Goal: Task Accomplishment & Management: Use online tool/utility

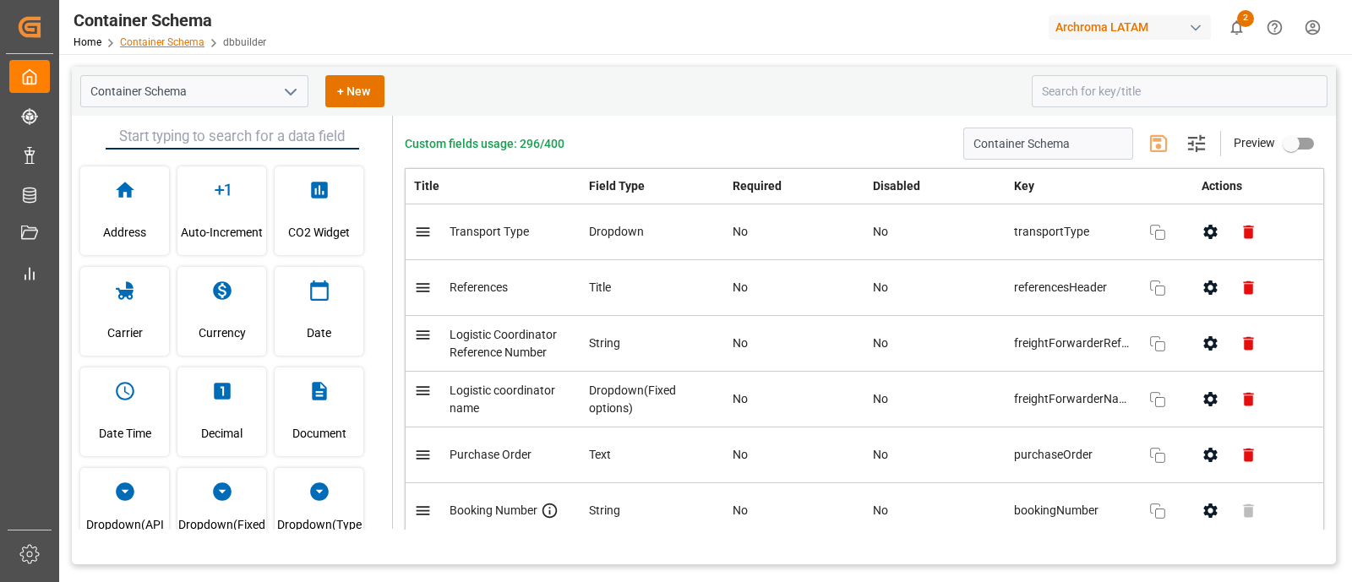
click at [172, 40] on link "Container Schema" at bounding box center [162, 42] width 85 height 12
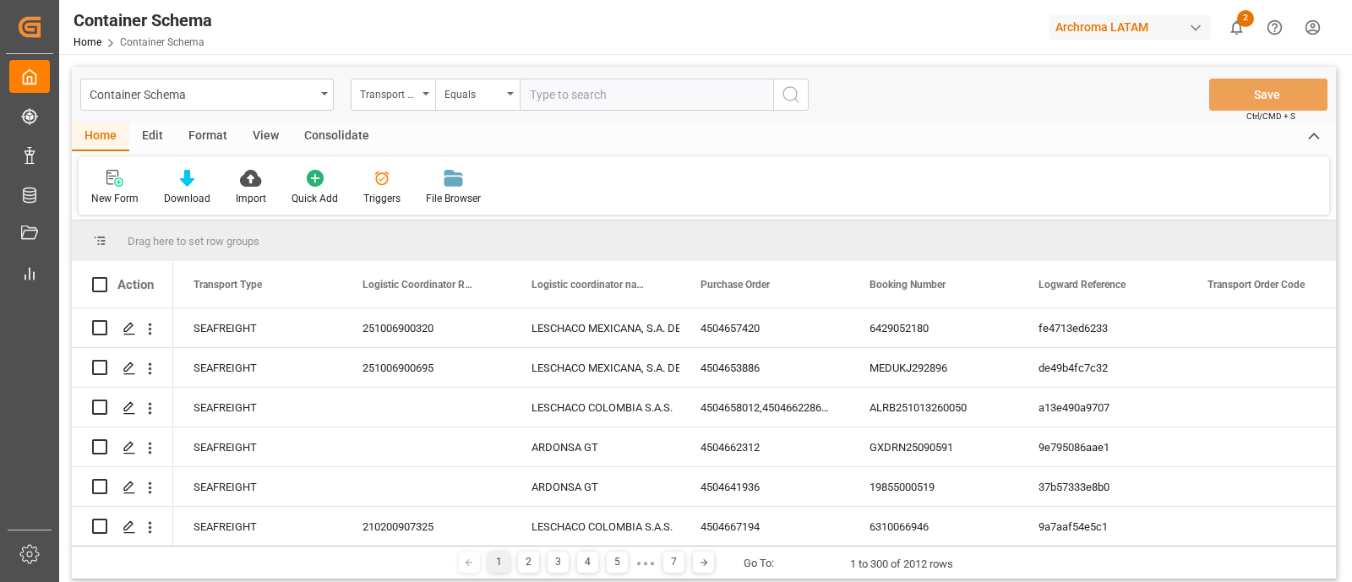
click at [152, 134] on div "Edit" at bounding box center [152, 137] width 46 height 29
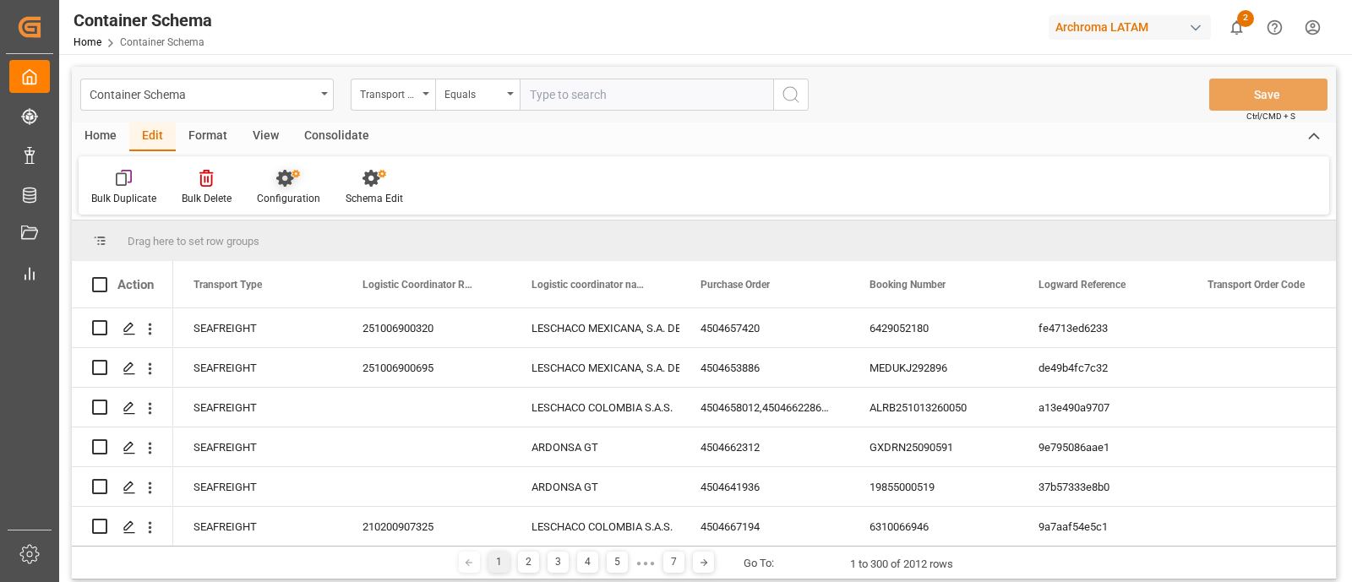
click at [285, 192] on div "Configuration" at bounding box center [288, 198] width 63 height 15
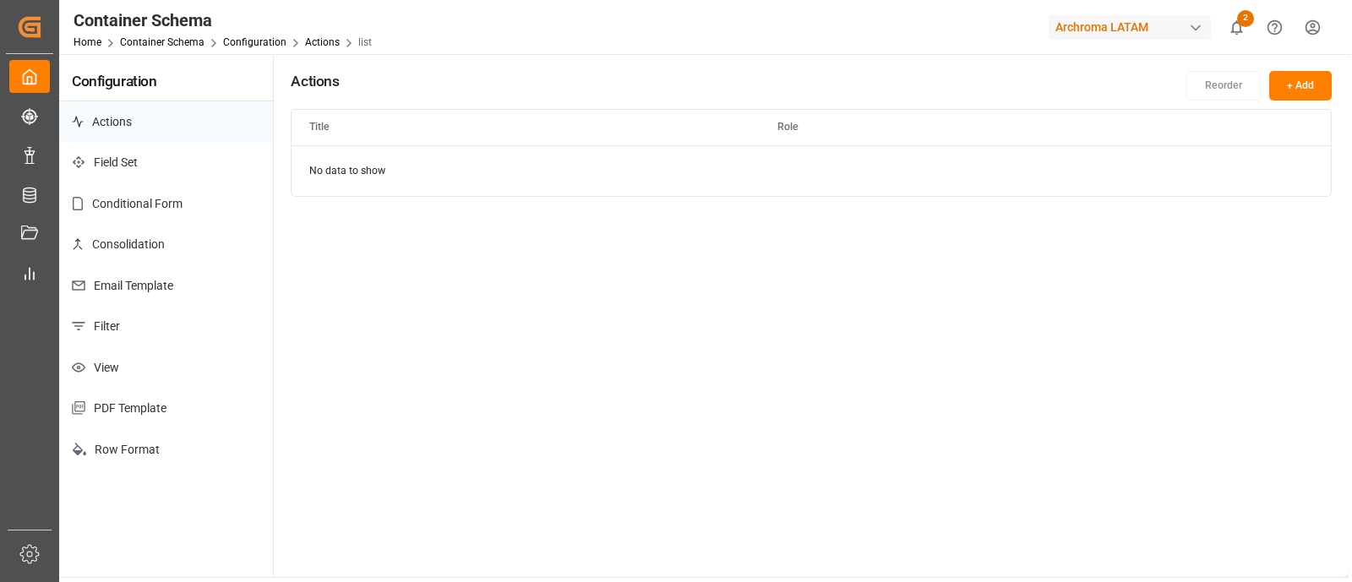
click at [220, 236] on p "Consolidation" at bounding box center [166, 244] width 214 height 41
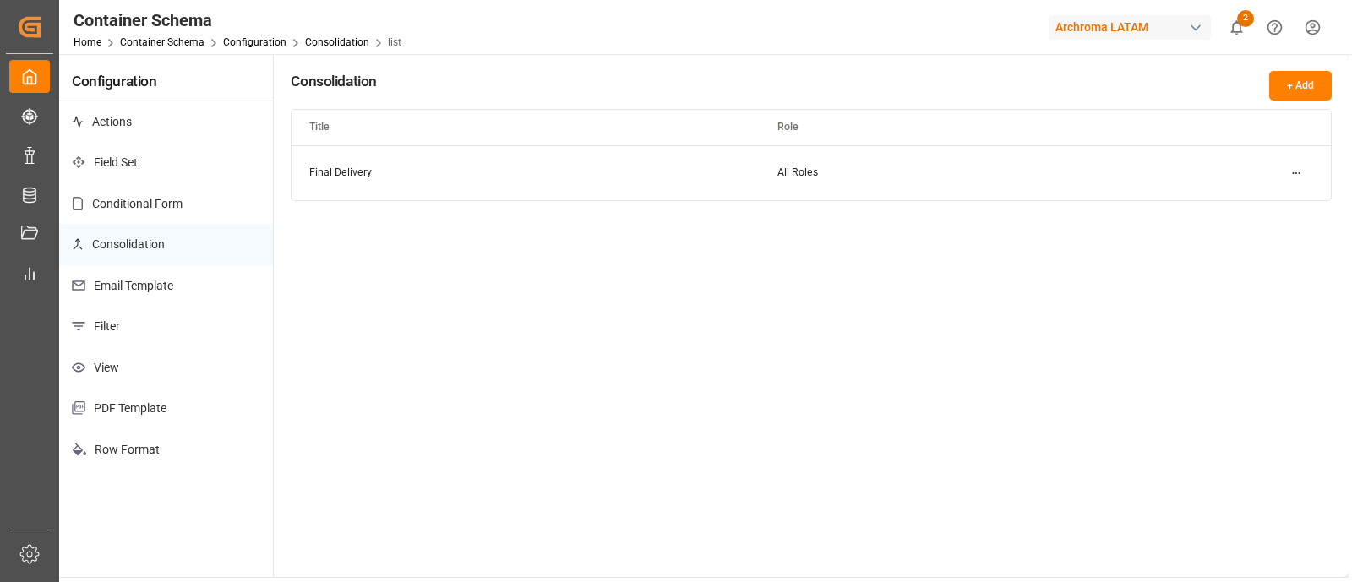
click at [186, 191] on p "Conditional Form" at bounding box center [166, 203] width 214 height 41
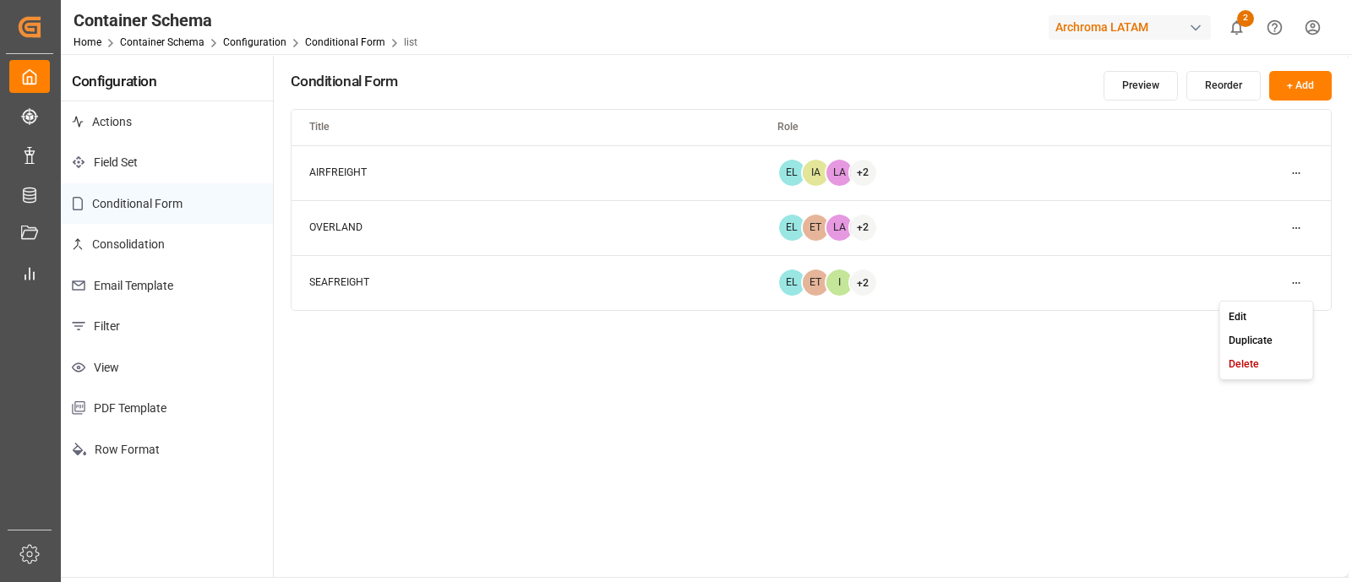
click at [1296, 282] on html "Created by potrace 1.15, written by [PERSON_NAME] [DATE]-[DATE] Created by potr…" at bounding box center [676, 291] width 1352 height 582
click at [1256, 312] on div "Edit" at bounding box center [1266, 316] width 87 height 24
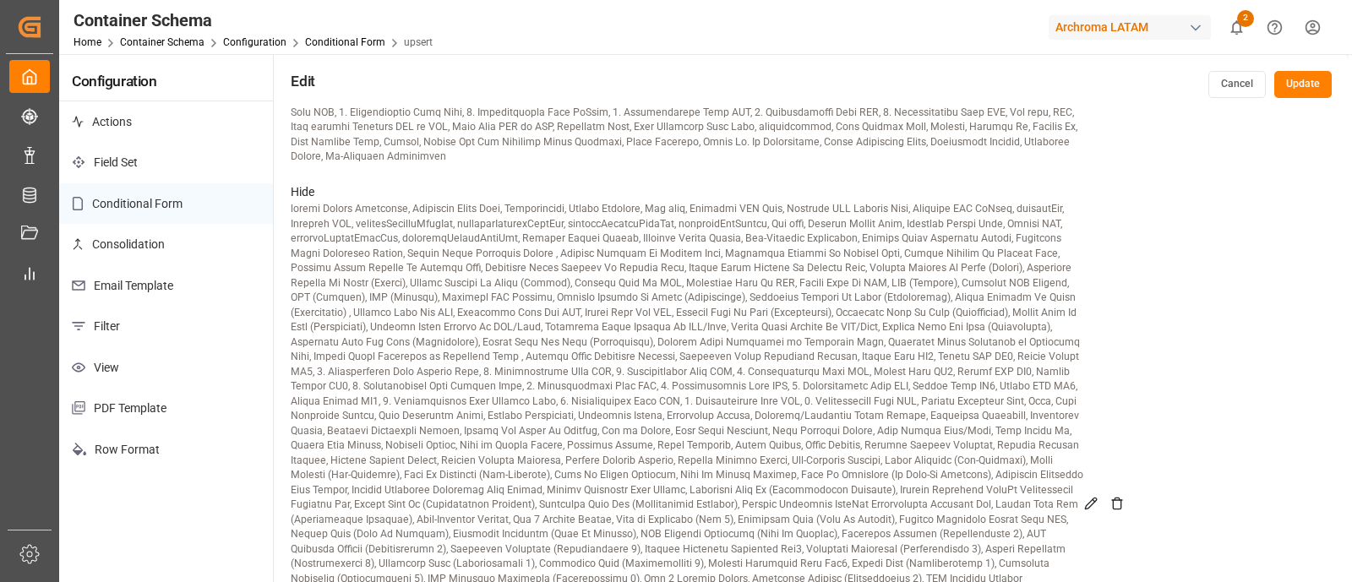
scroll to position [872, 0]
click at [1115, 494] on icon at bounding box center [1117, 501] width 14 height 14
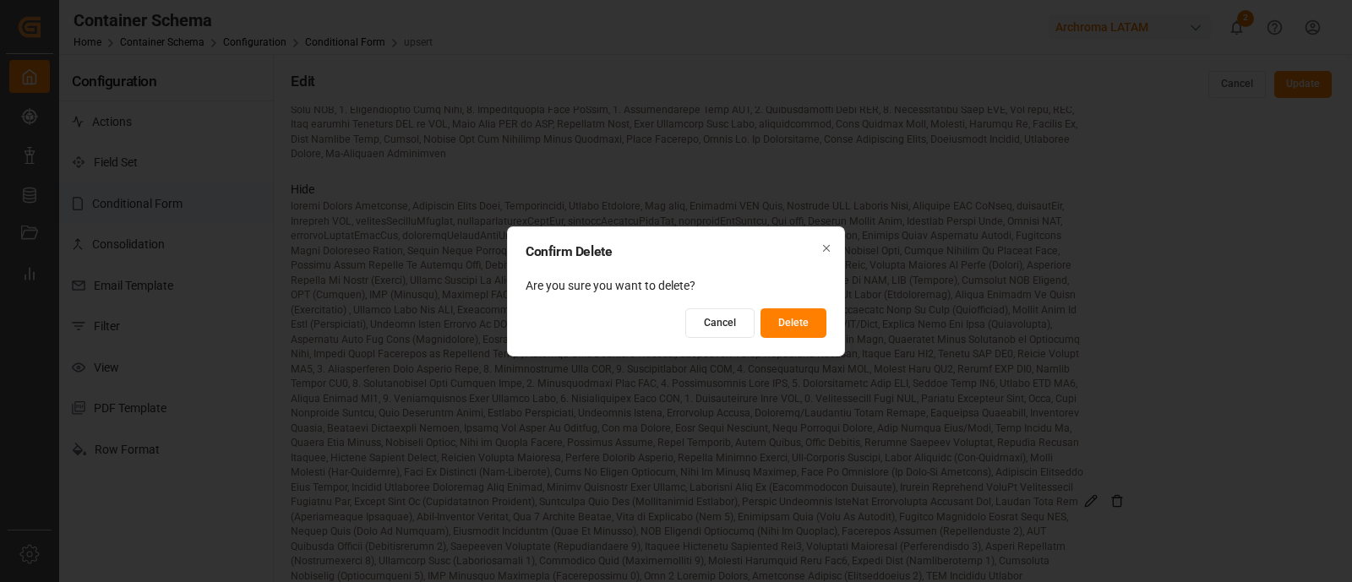
click at [814, 319] on button "Delete" at bounding box center [794, 323] width 66 height 30
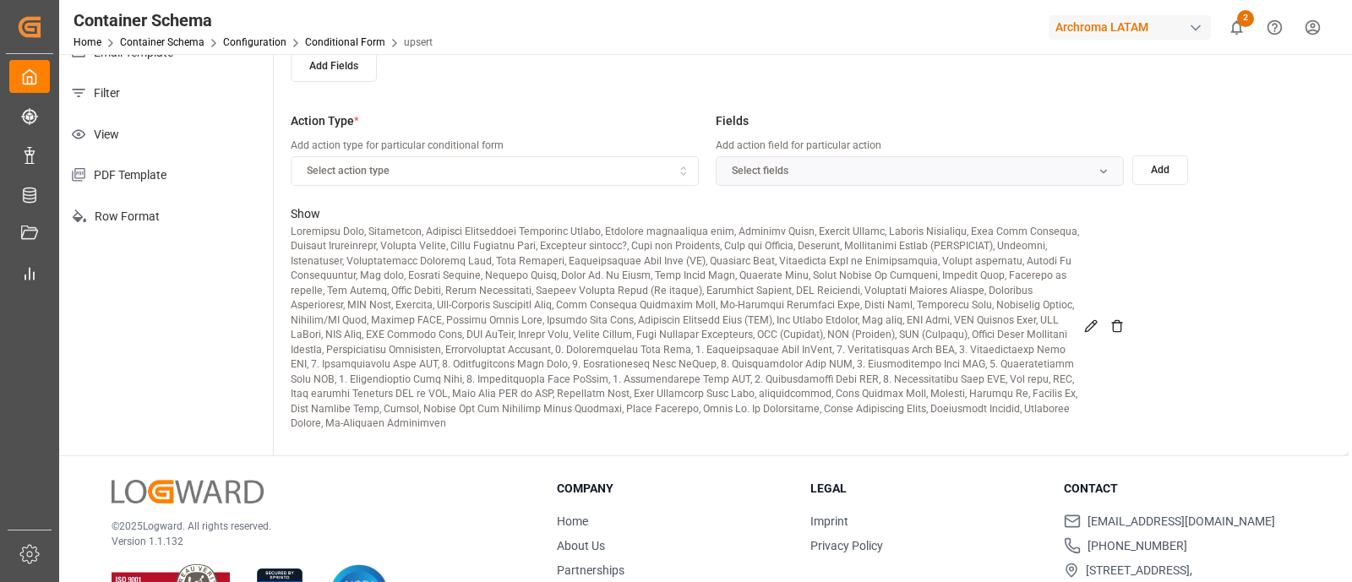
scroll to position [237, 0]
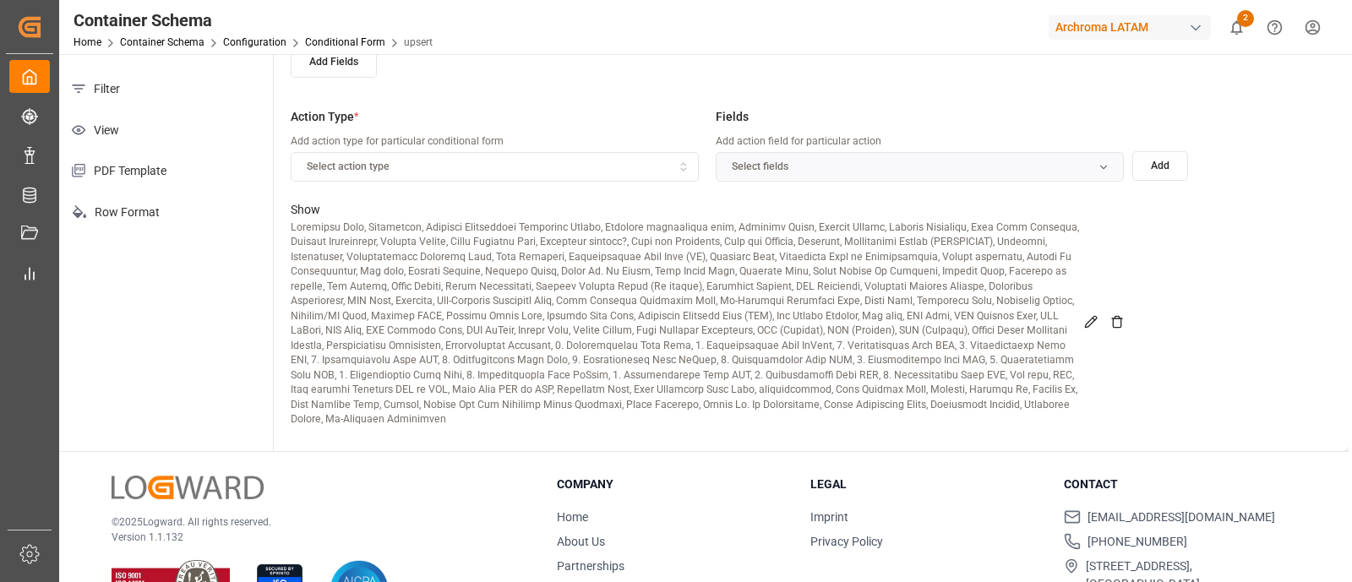
click at [1084, 319] on icon at bounding box center [1091, 322] width 14 height 14
click at [1111, 161] on icon "button" at bounding box center [1108, 167] width 12 height 12
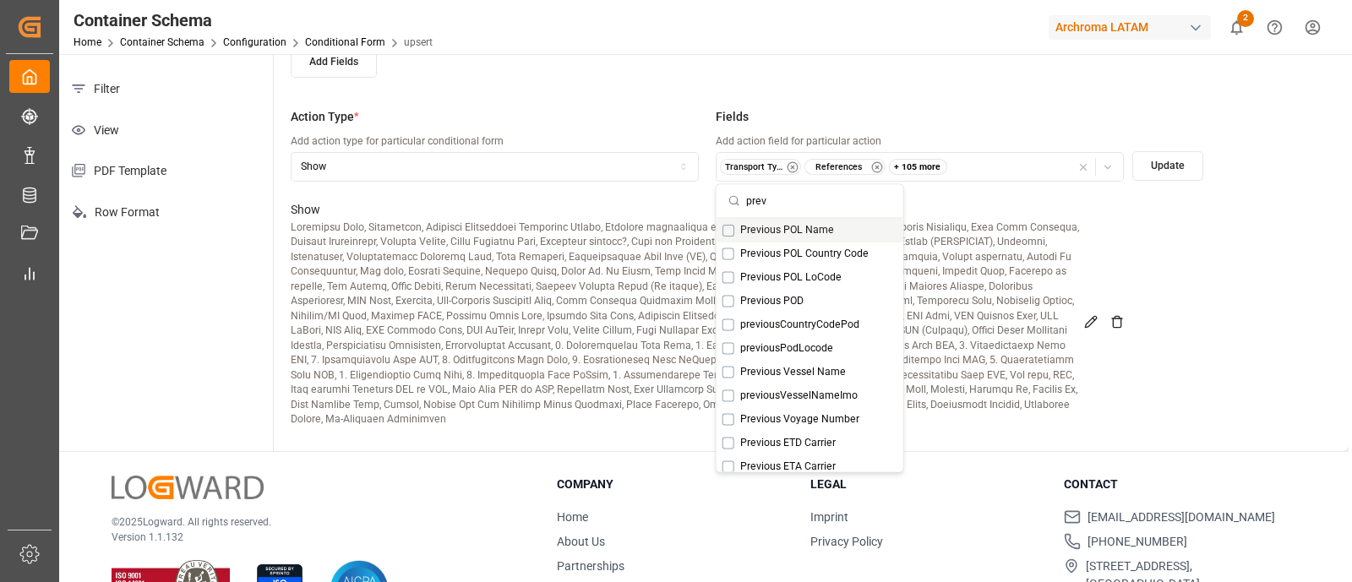
type input "prev"
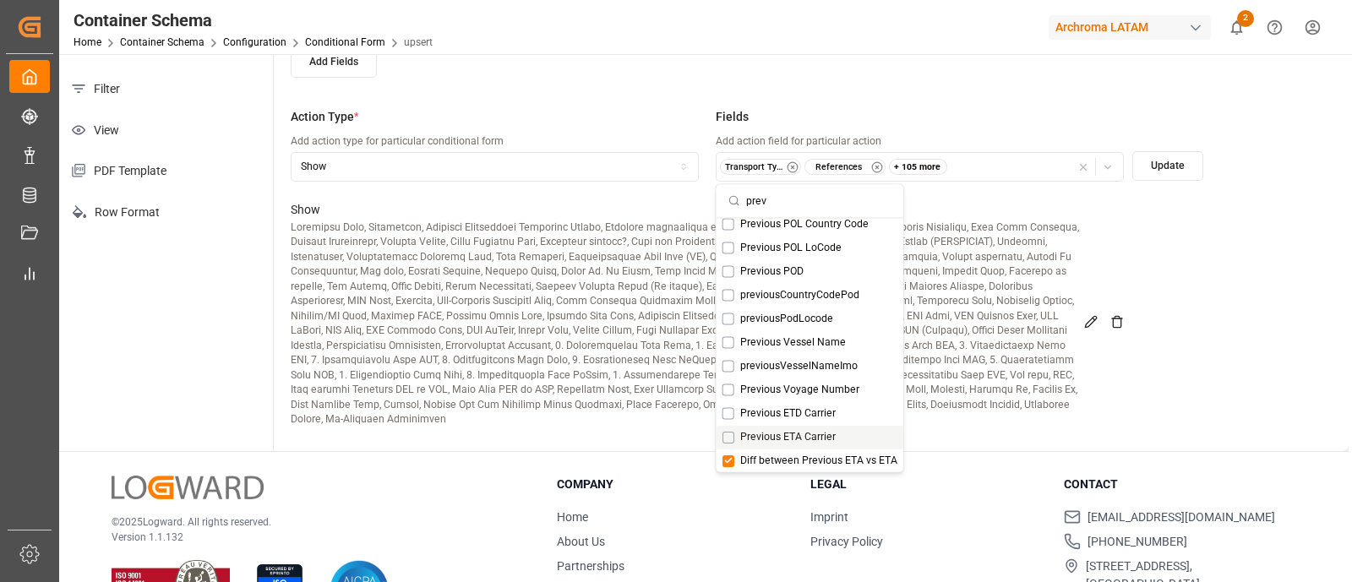
click at [728, 431] on button "Suggestions" at bounding box center [729, 437] width 12 height 12
click at [1161, 167] on button "Update" at bounding box center [1167, 166] width 71 height 30
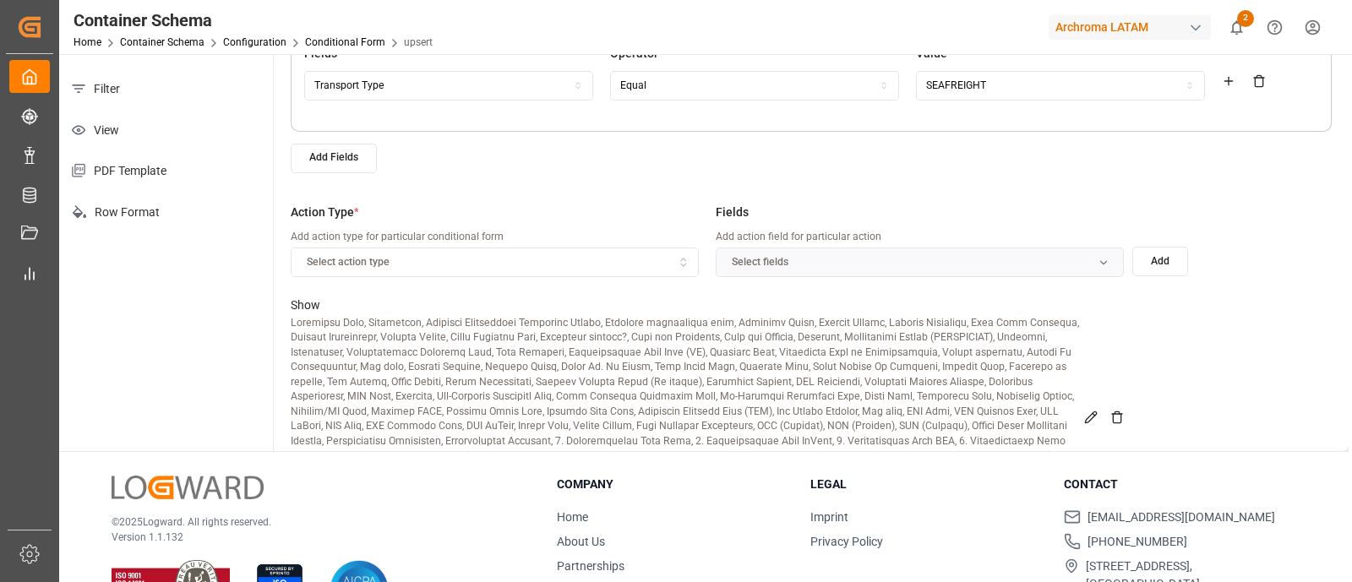
scroll to position [272, 0]
click at [678, 257] on icon "button" at bounding box center [684, 264] width 12 height 15
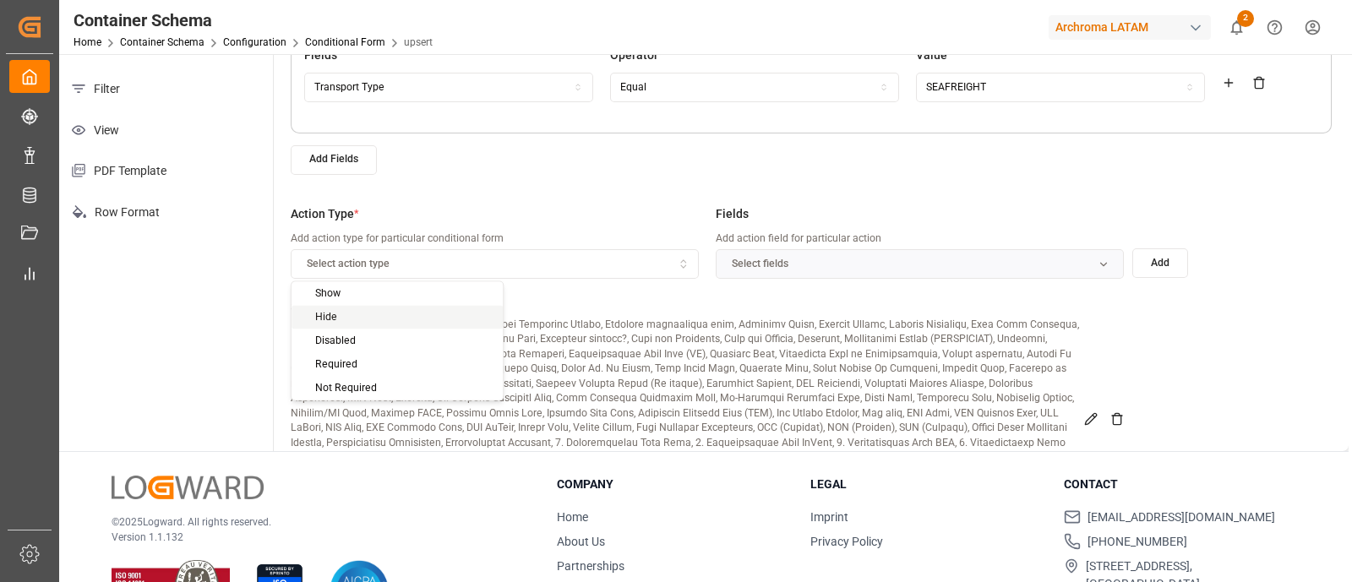
click at [424, 306] on div "Hide" at bounding box center [397, 318] width 211 height 24
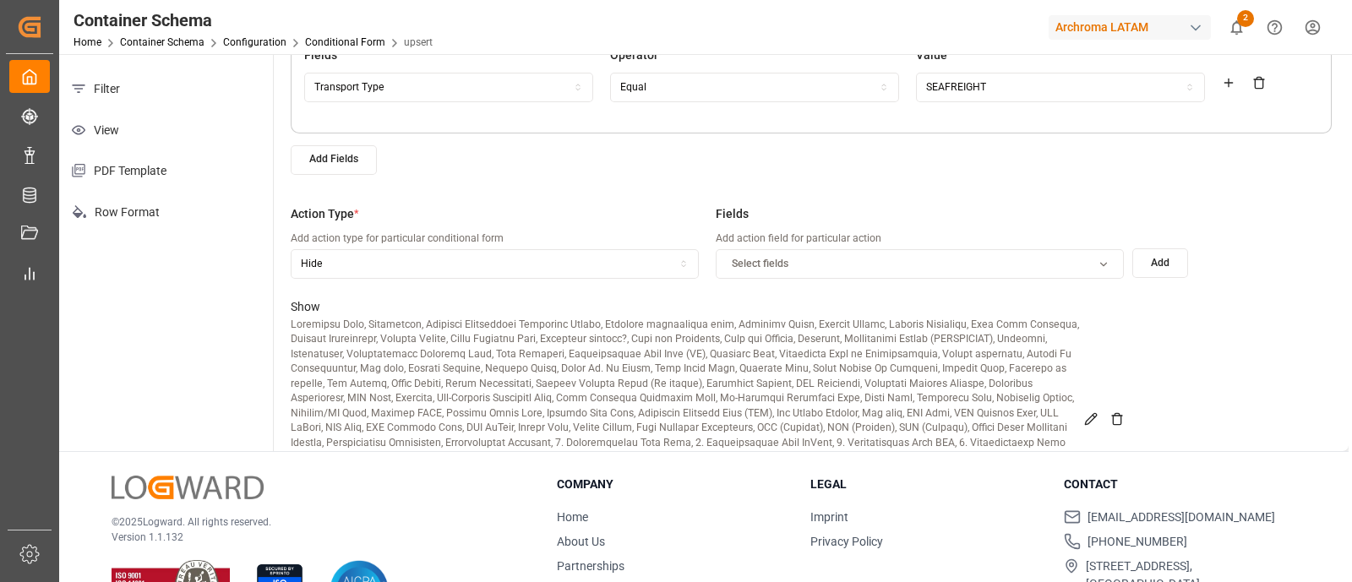
click at [887, 259] on div "Select fields" at bounding box center [920, 264] width 401 height 15
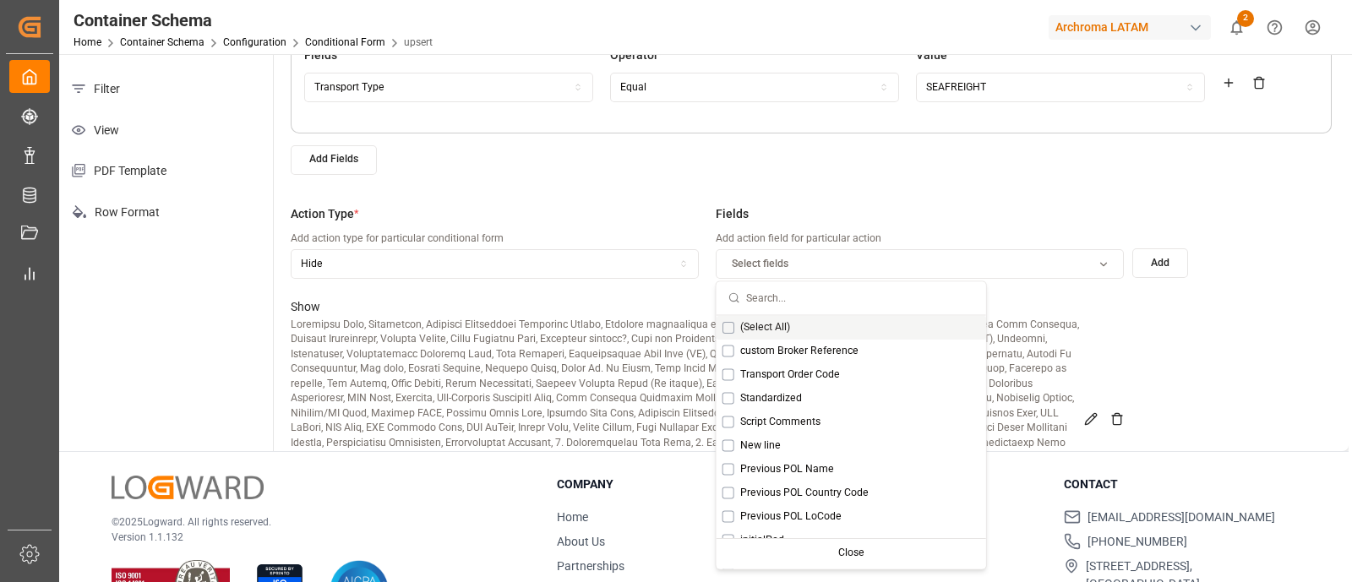
click at [728, 321] on button "Suggestions" at bounding box center [729, 327] width 12 height 12
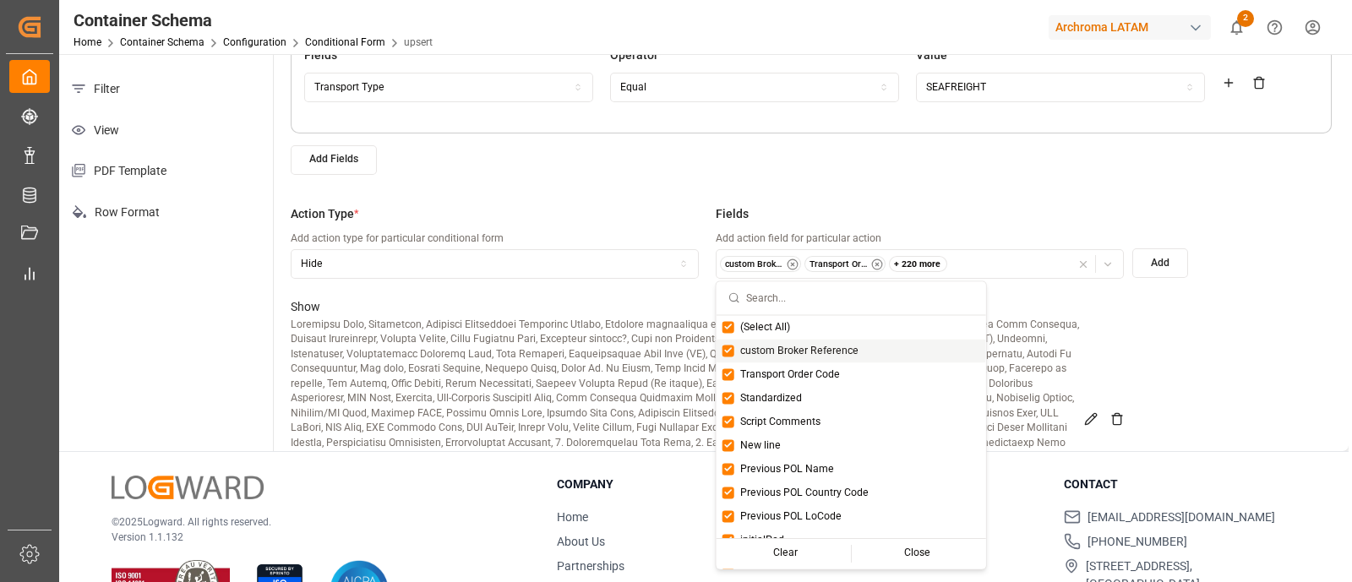
click at [1157, 268] on button "Add" at bounding box center [1160, 263] width 56 height 30
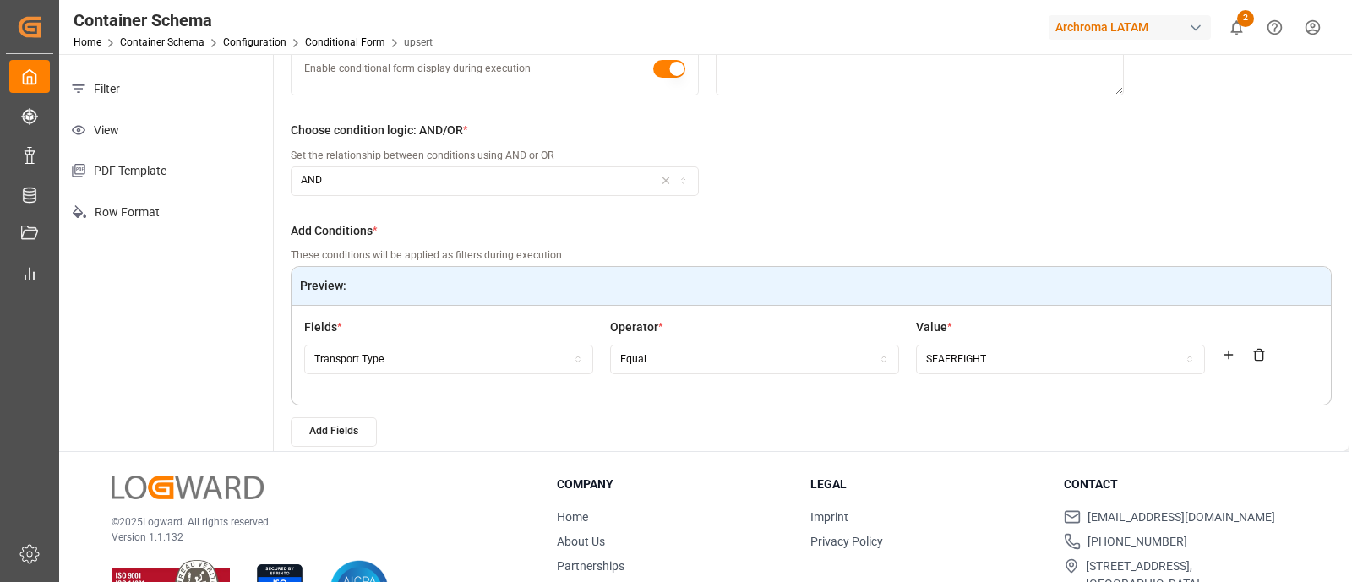
scroll to position [0, 0]
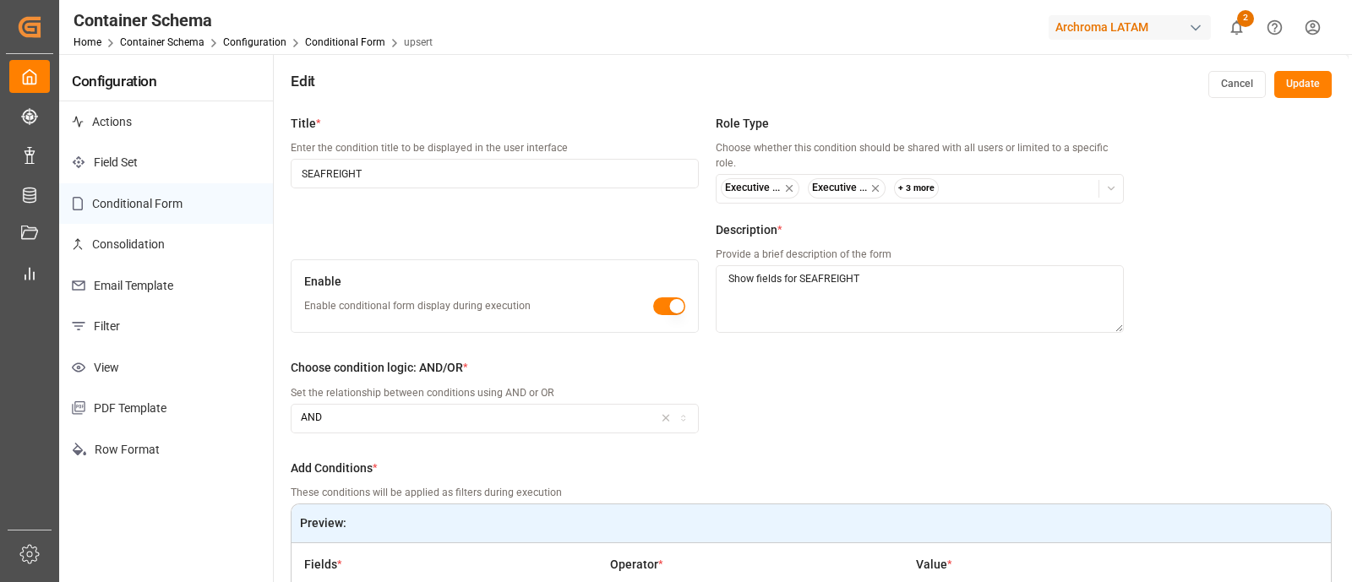
click at [1303, 86] on button "Update" at bounding box center [1302, 84] width 57 height 27
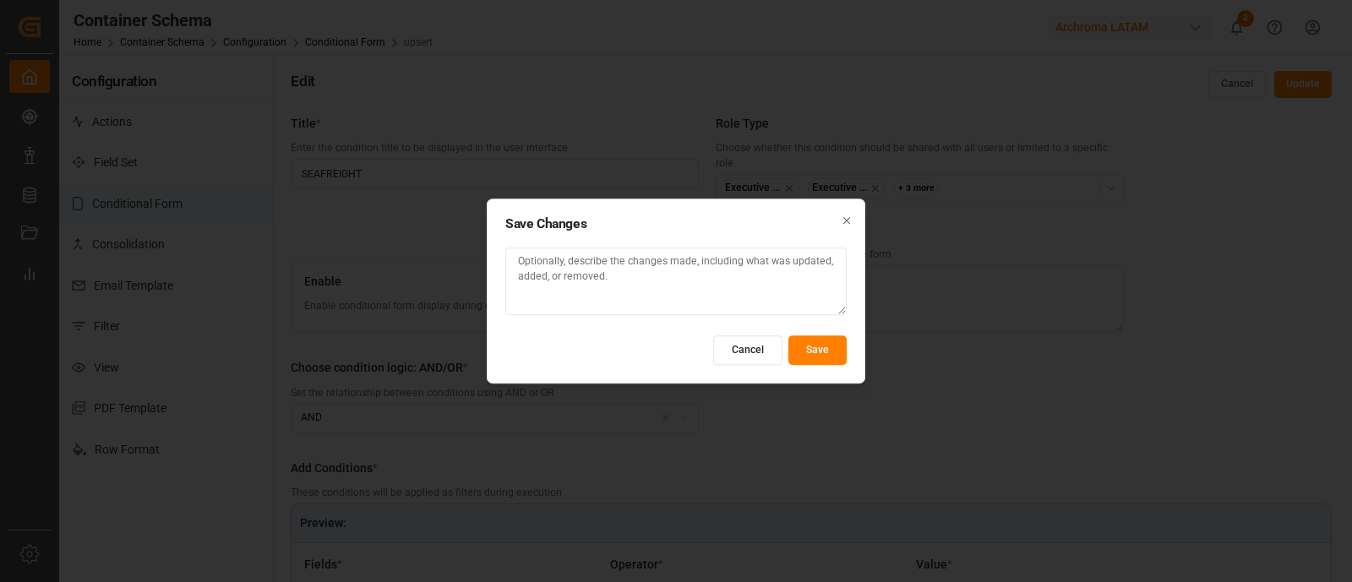
click at [827, 344] on button "Save" at bounding box center [817, 350] width 58 height 30
